Goal: Task Accomplishment & Management: Manage account settings

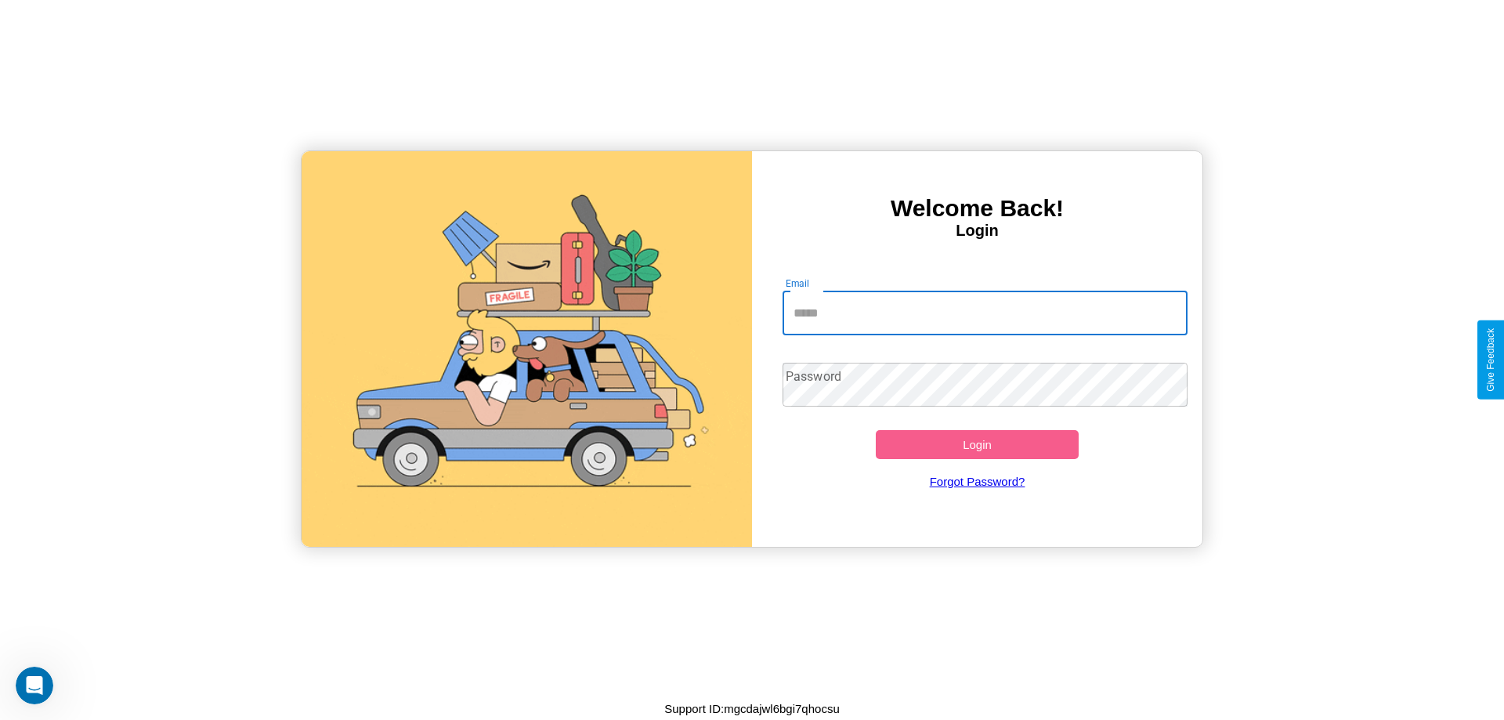
click at [985, 313] on input "Email" at bounding box center [986, 313] width 406 height 44
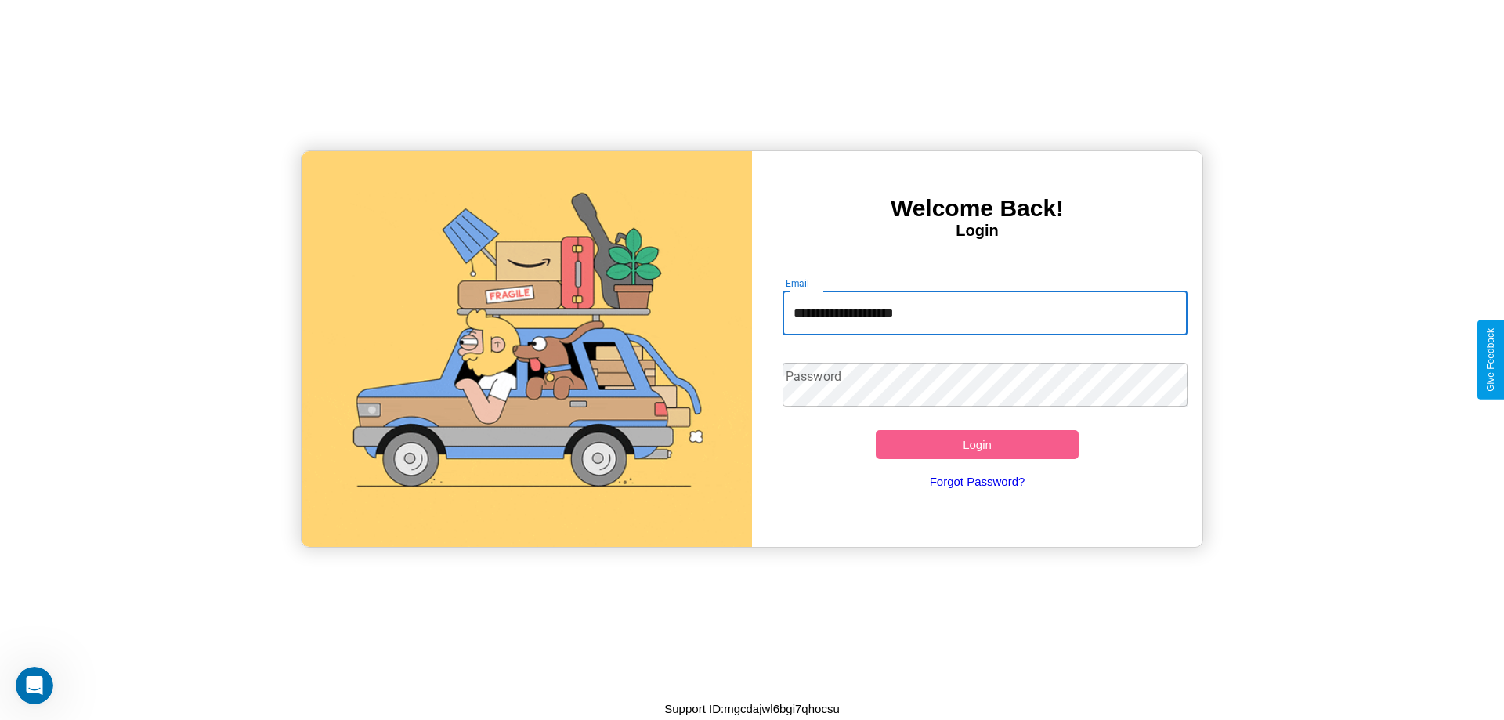
type input "**********"
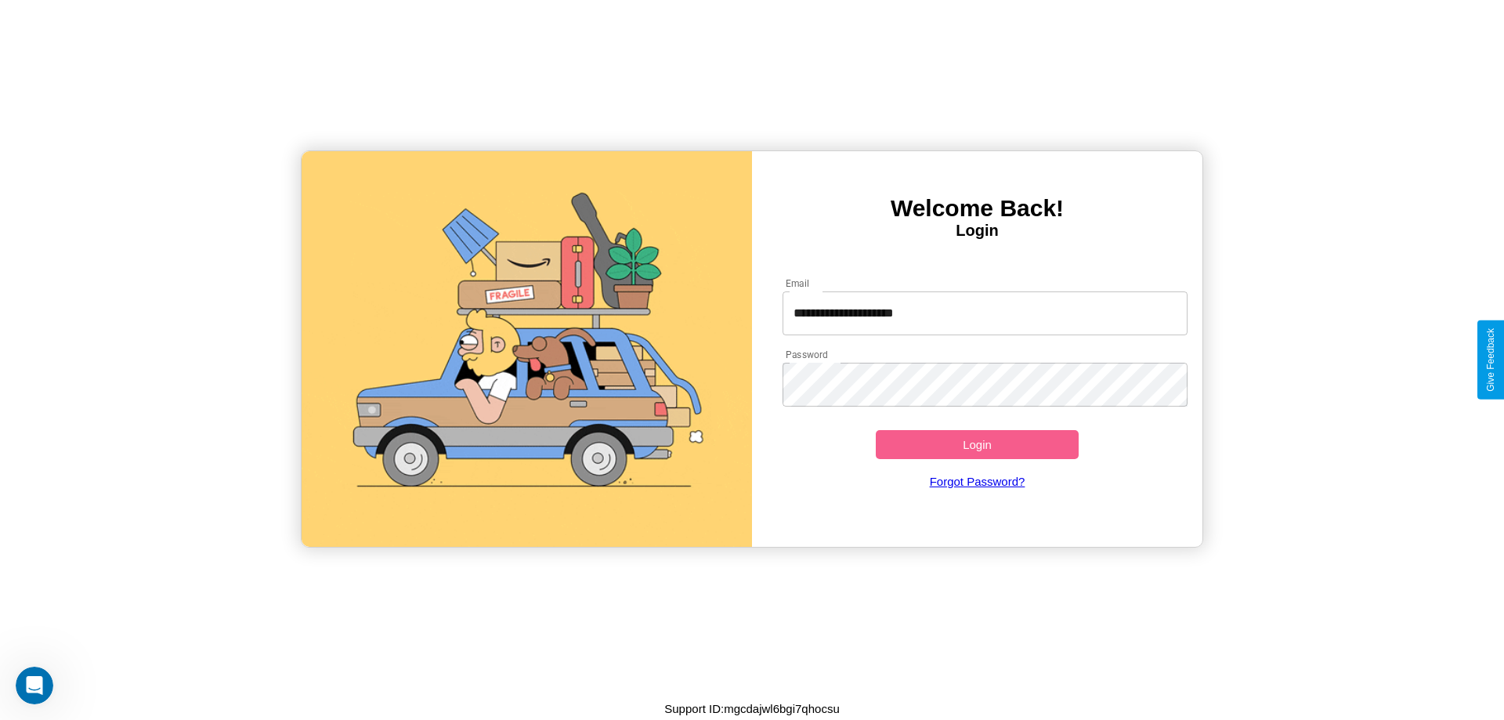
click at [977, 444] on button "Login" at bounding box center [977, 444] width 203 height 29
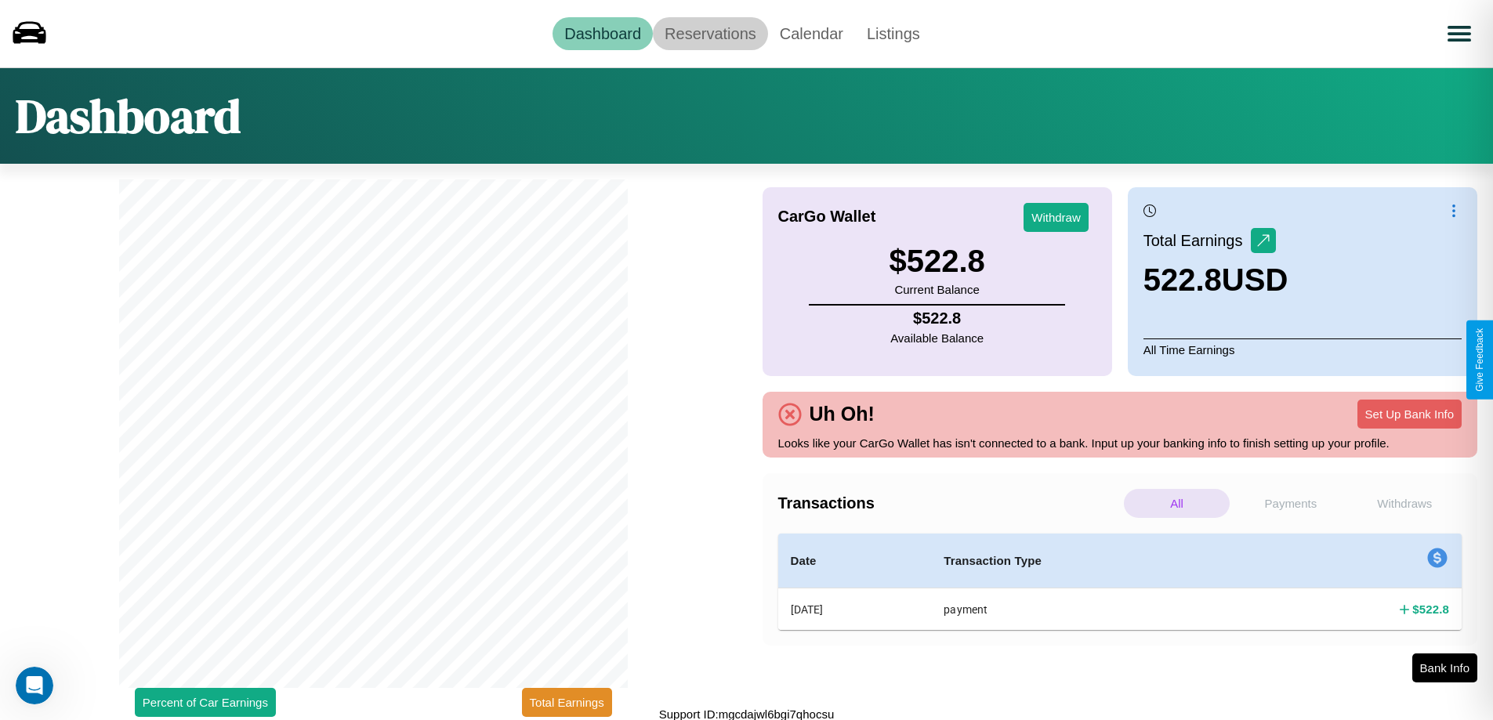
click at [710, 33] on link "Reservations" at bounding box center [710, 33] width 115 height 33
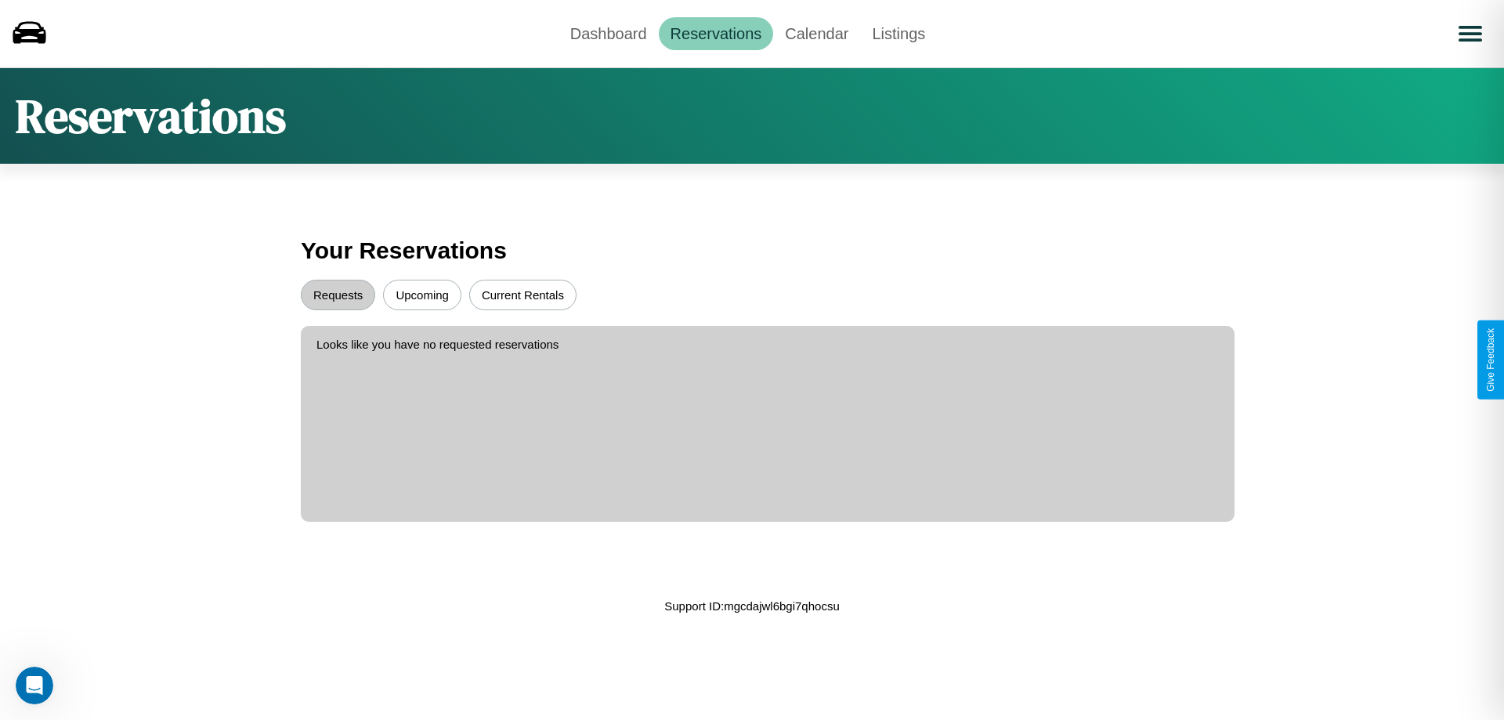
click at [422, 295] on button "Upcoming" at bounding box center [422, 295] width 78 height 31
click at [338, 295] on button "Requests" at bounding box center [338, 295] width 74 height 31
click at [523, 295] on button "Current Rentals" at bounding box center [522, 295] width 107 height 31
click at [816, 33] on link "Calendar" at bounding box center [816, 33] width 87 height 33
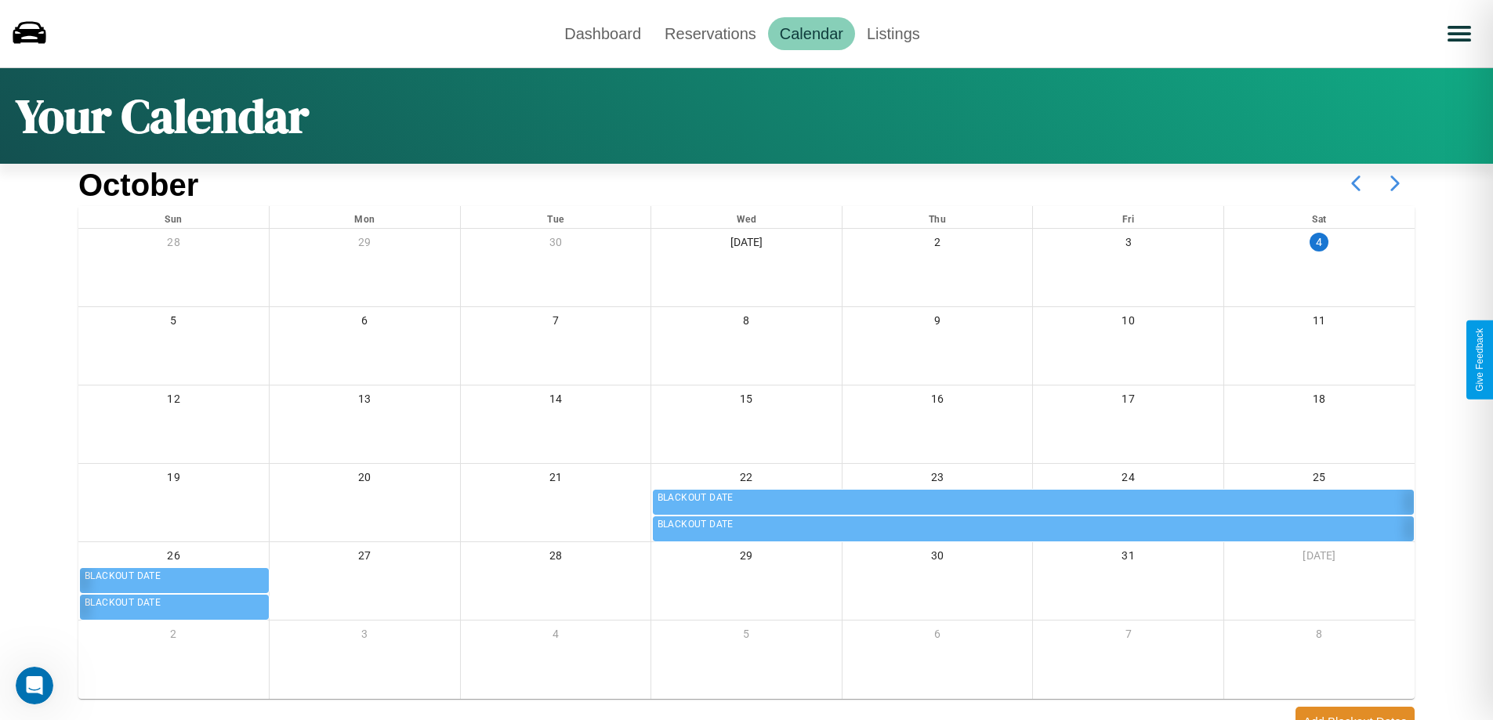
click at [1395, 183] on icon at bounding box center [1394, 183] width 39 height 39
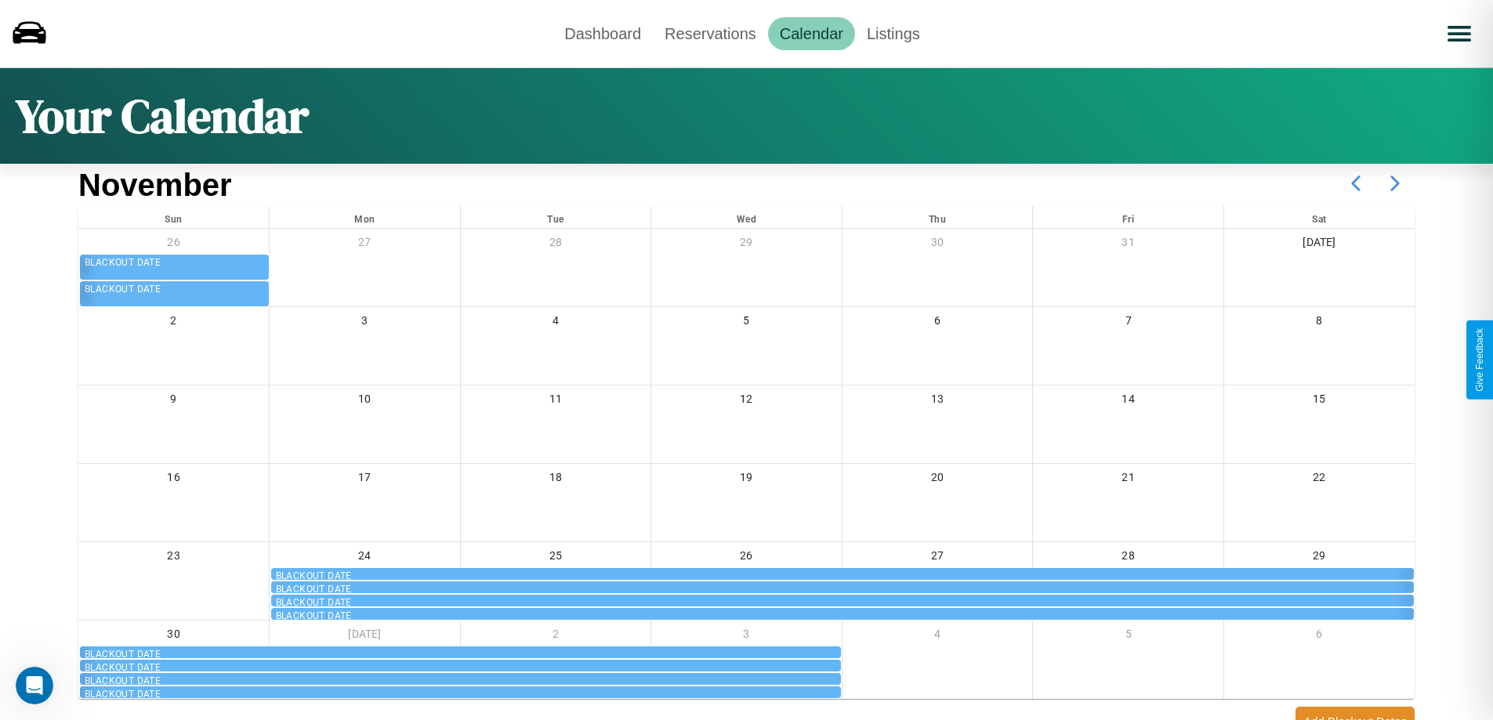
click at [1395, 183] on icon at bounding box center [1394, 183] width 39 height 39
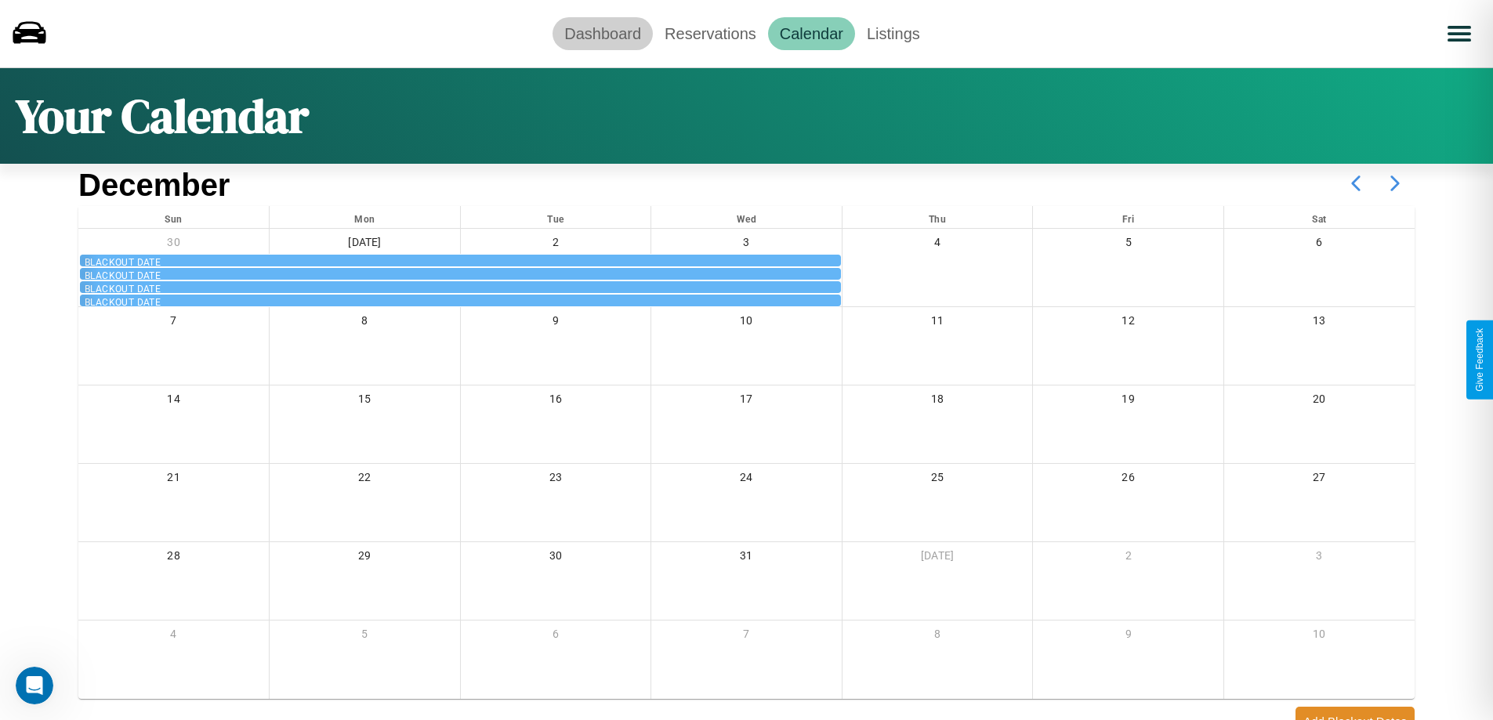
click at [603, 33] on link "Dashboard" at bounding box center [602, 33] width 100 height 33
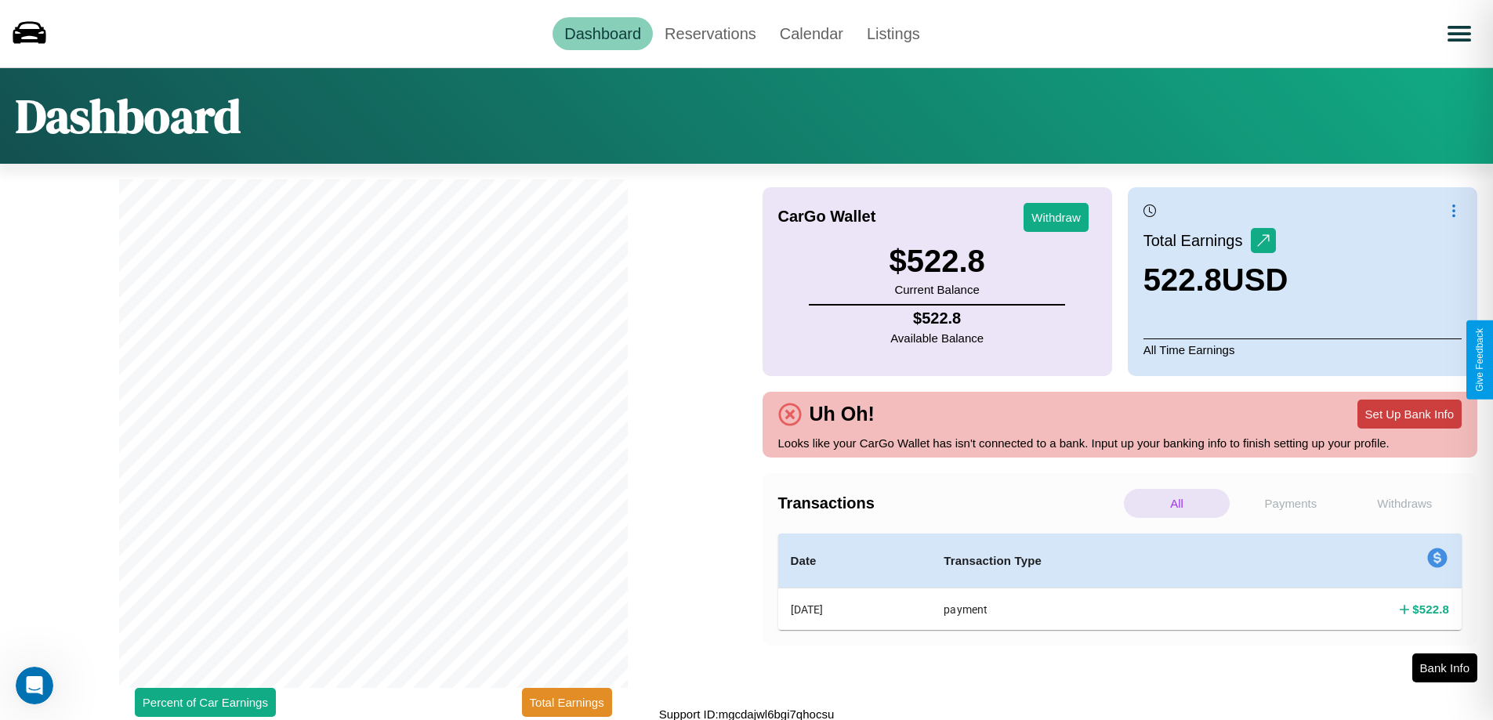
click at [1409, 414] on button "Set Up Bank Info" at bounding box center [1409, 414] width 104 height 29
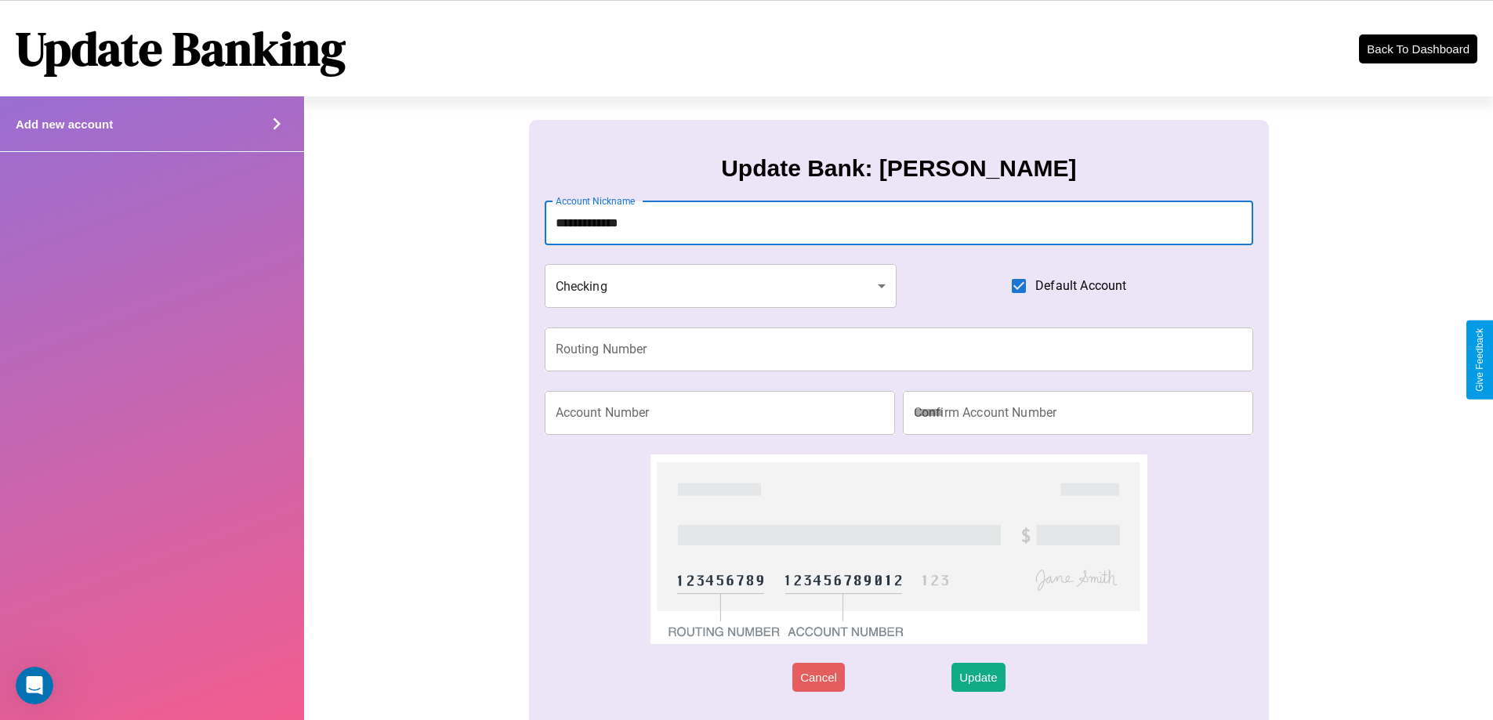
type input "**********"
